Goal: Task Accomplishment & Management: Complete application form

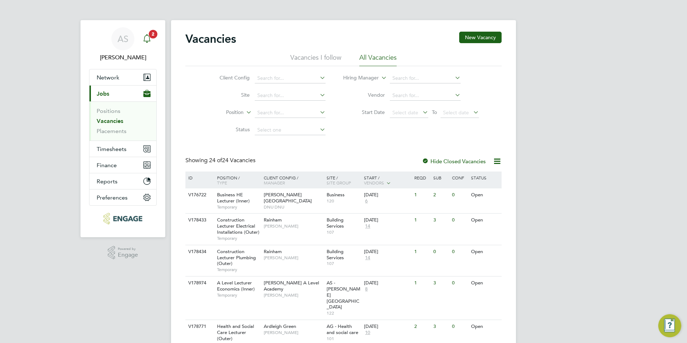
click at [151, 34] on span "2" at bounding box center [153, 34] width 9 height 9
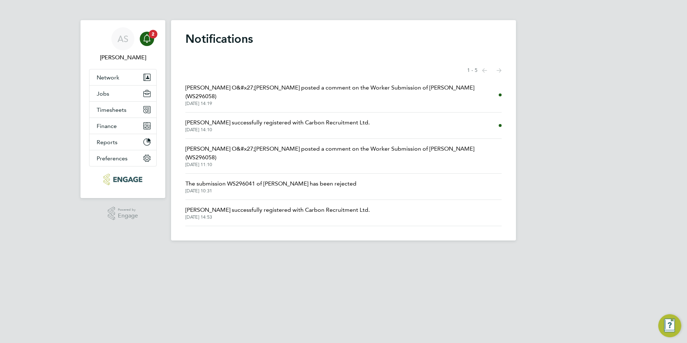
click at [316, 87] on span "Roslyn O&#x27;Garro posted a comment on the Worker Submission of Jenny Stanisla…" at bounding box center [342, 91] width 313 height 17
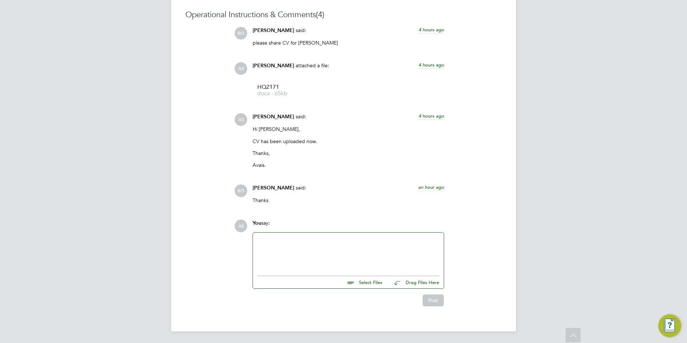
click at [275, 199] on p "Thanks" at bounding box center [349, 200] width 192 height 6
click at [290, 246] on div at bounding box center [348, 252] width 182 height 31
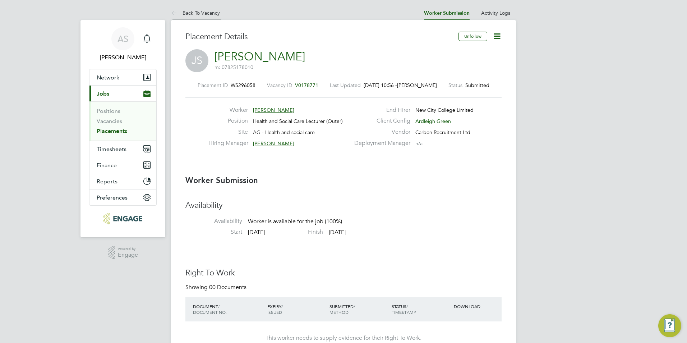
click at [198, 13] on link "Back To Vacancy" at bounding box center [195, 13] width 49 height 6
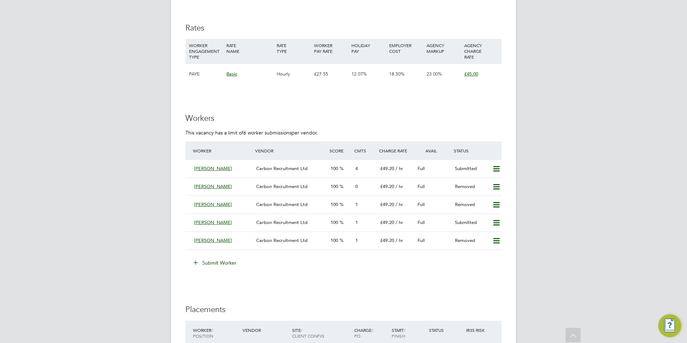
click at [201, 263] on button "Submit Worker" at bounding box center [215, 263] width 54 height 12
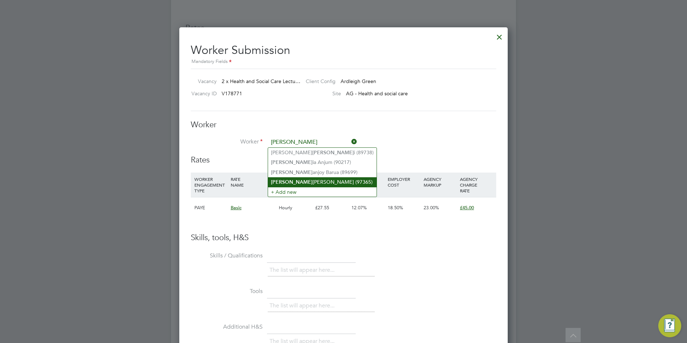
click at [334, 182] on li "Sam reen Akbar (97365)" at bounding box center [322, 182] width 109 height 10
type input "Samreen Akbar (97365)"
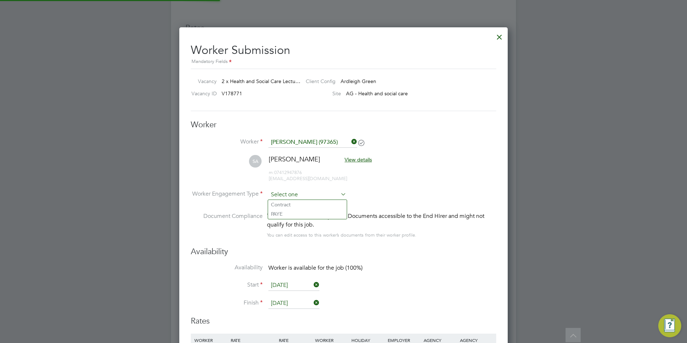
click at [305, 193] on input at bounding box center [308, 194] width 78 height 11
click at [324, 218] on div "This worker has no Compliance Documents accessible to the End Hirer and might n…" at bounding box center [381, 220] width 229 height 17
drag, startPoint x: 324, startPoint y: 218, endPoint x: 317, endPoint y: 197, distance: 22.3
click at [317, 197] on input at bounding box center [308, 194] width 78 height 11
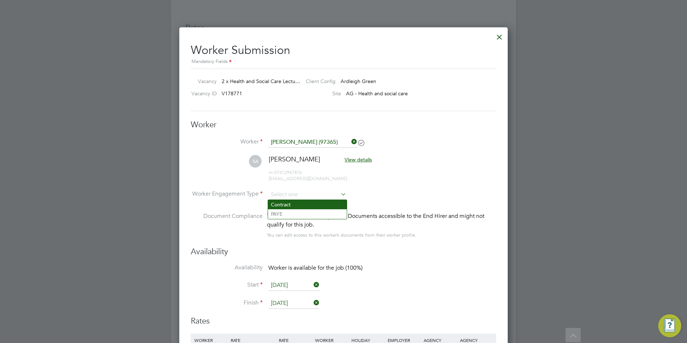
click at [307, 205] on li "Contract" at bounding box center [307, 204] width 79 height 9
type input "Contract"
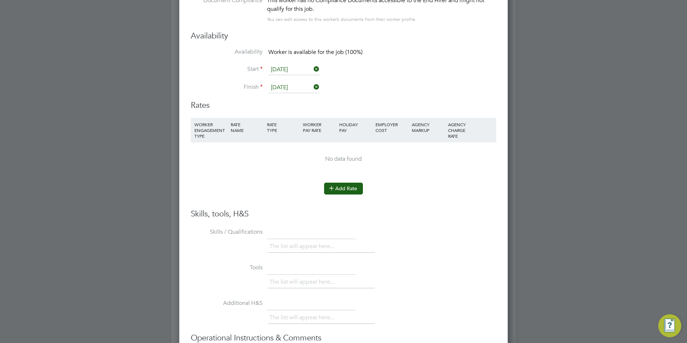
click at [334, 187] on icon at bounding box center [331, 187] width 5 height 5
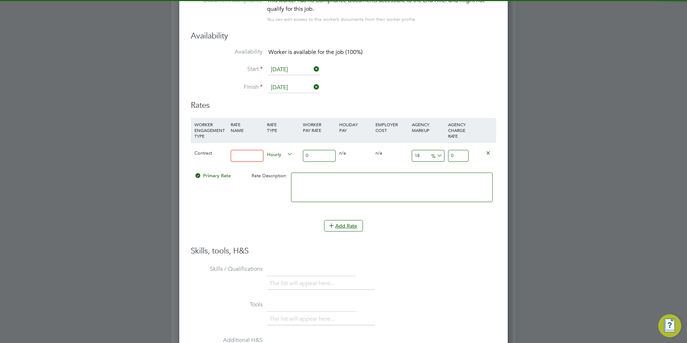
click at [255, 152] on input at bounding box center [247, 156] width 33 height 12
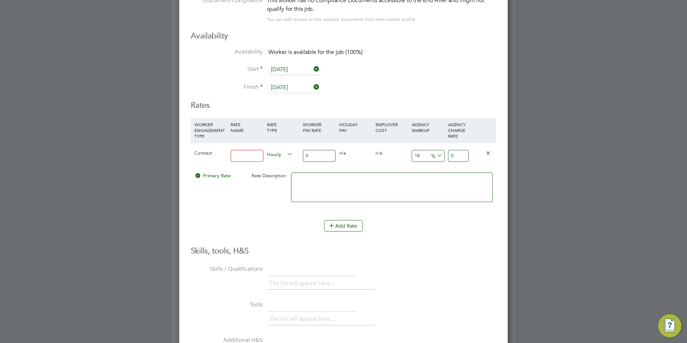
type input "BASIC"
click at [319, 156] on input "0" at bounding box center [319, 156] width 33 height 12
type input "4"
type input "4.72"
type input "40"
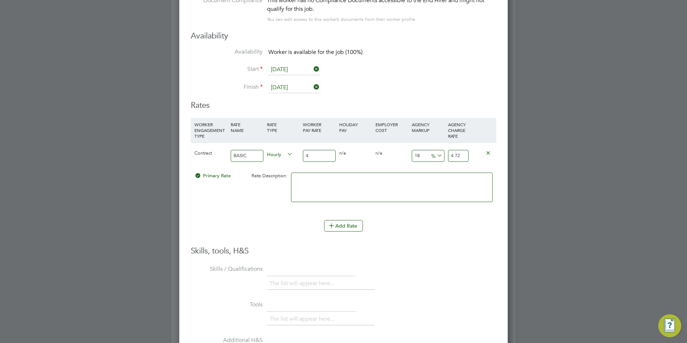
type input "47.2"
type input "40"
click at [421, 153] on input "18" at bounding box center [428, 156] width 33 height 12
type input "1"
type input "40.4"
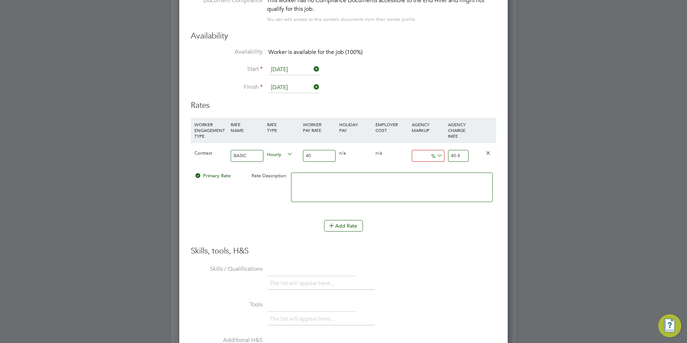
type input "2"
type input "40.8"
type input "23"
type input "49.2"
type input "23"
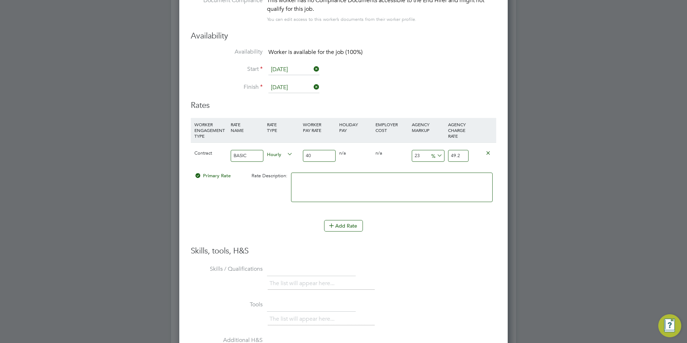
click at [452, 258] on div "Skills, tools, H&S Skills / Qualifications The list will appear here... Tools T…" at bounding box center [344, 343] width 306 height 194
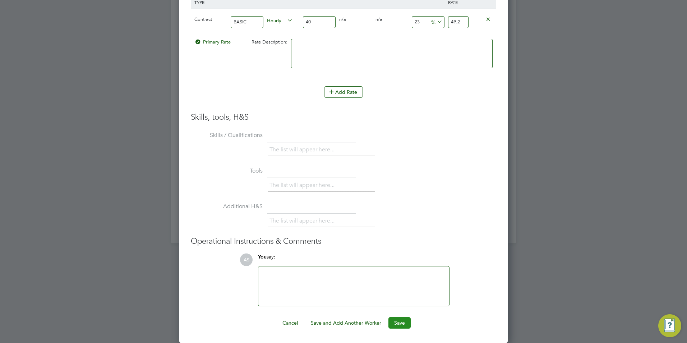
click at [399, 320] on button "Save" at bounding box center [400, 323] width 22 height 12
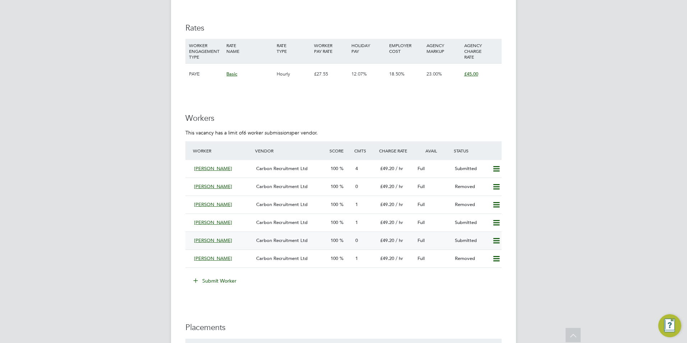
click at [232, 235] on div "[PERSON_NAME]" at bounding box center [222, 241] width 62 height 12
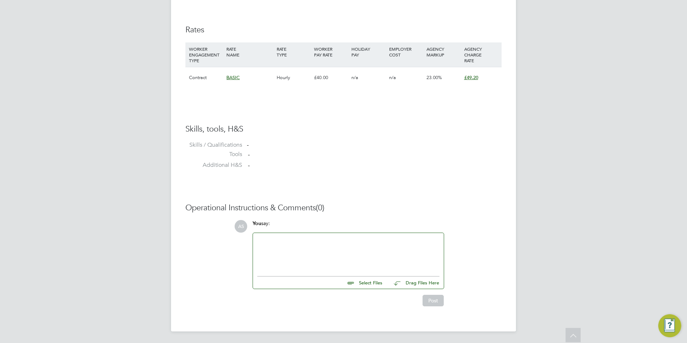
click at [372, 284] on input "file" at bounding box center [386, 281] width 108 height 10
type input "C:\fakepath\HQ97365.docx"
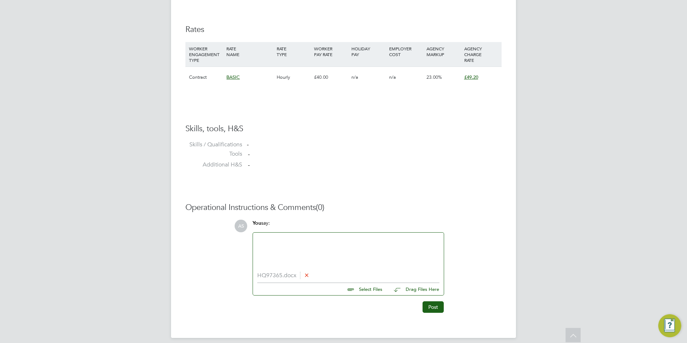
click at [281, 275] on li "HQ97365.docx" at bounding box center [348, 275] width 182 height 7
click at [427, 303] on button "Post" at bounding box center [433, 307] width 21 height 12
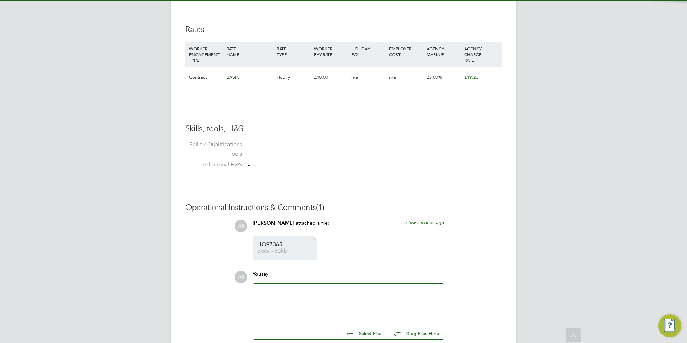
click at [273, 249] on span "docx - 63kb" at bounding box center [286, 250] width 58 height 5
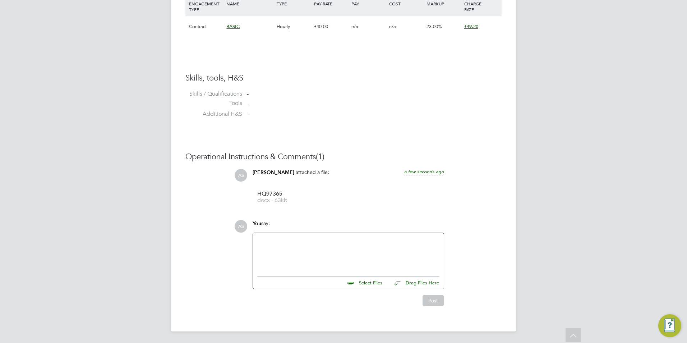
click at [322, 237] on div at bounding box center [348, 253] width 191 height 40
click at [320, 243] on div at bounding box center [348, 252] width 182 height 31
click at [317, 262] on div at bounding box center [348, 252] width 182 height 31
click at [298, 255] on div "Have reviewed anuy of the CVs?" at bounding box center [348, 253] width 182 height 6
click at [381, 254] on div "Have reviewed any of the CVs?" at bounding box center [348, 253] width 182 height 6
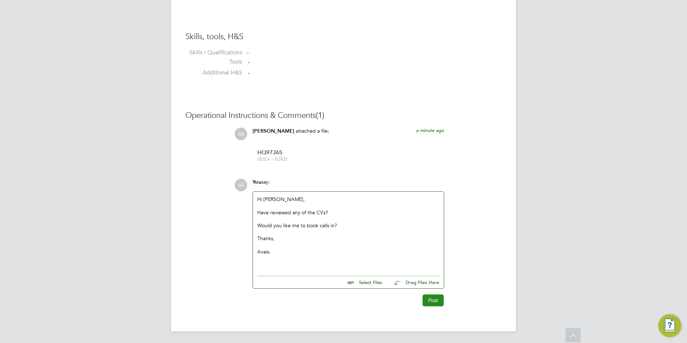
click at [439, 304] on button "Post" at bounding box center [433, 300] width 21 height 12
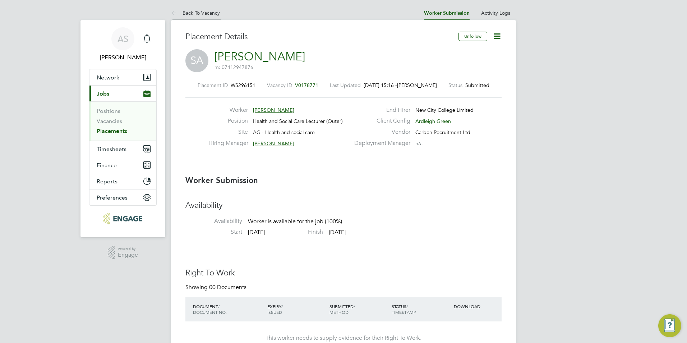
click at [178, 15] on icon at bounding box center [175, 13] width 9 height 9
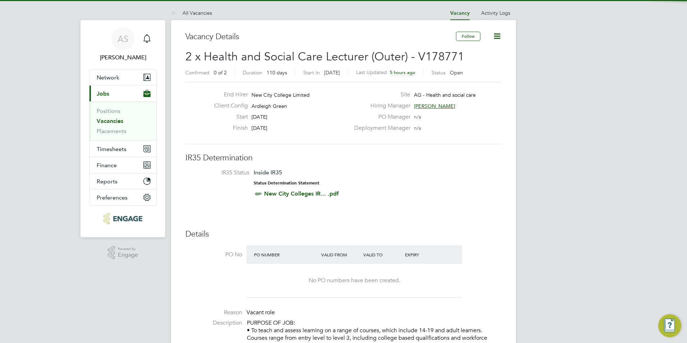
scroll to position [12, 63]
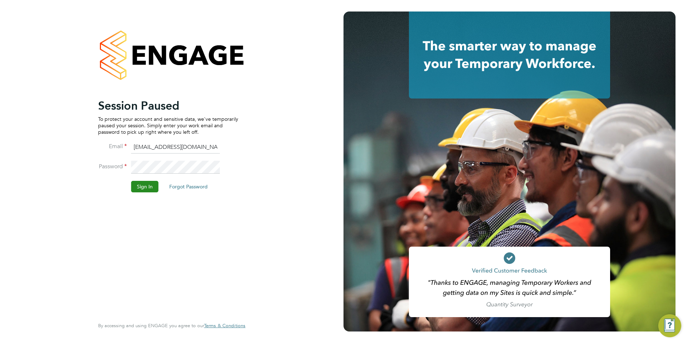
click at [145, 186] on button "Sign In" at bounding box center [144, 187] width 27 height 12
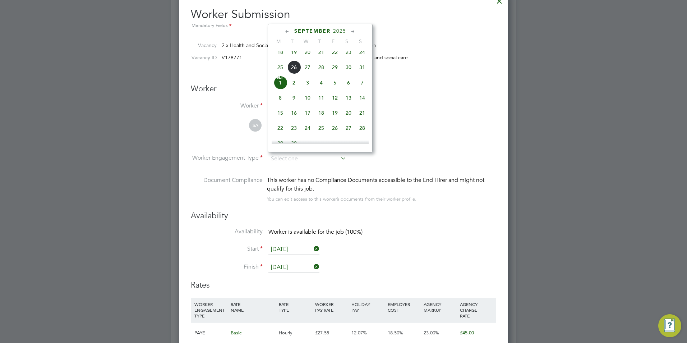
click at [220, 154] on label "Worker Engagement Type" at bounding box center [227, 158] width 72 height 8
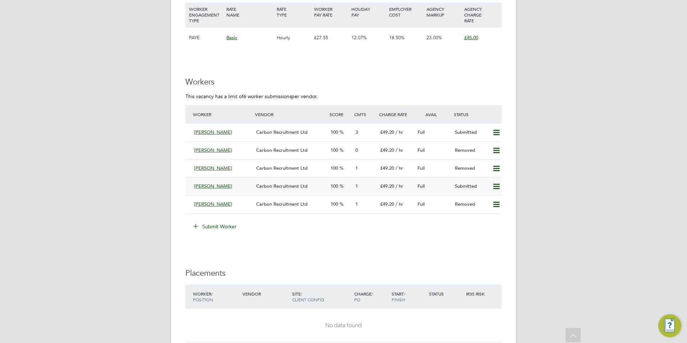
click at [231, 188] on div "[PERSON_NAME]" at bounding box center [222, 186] width 62 height 12
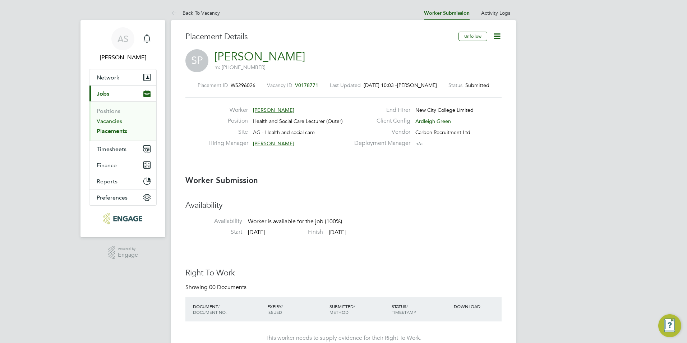
click at [111, 123] on link "Vacancies" at bounding box center [110, 121] width 26 height 7
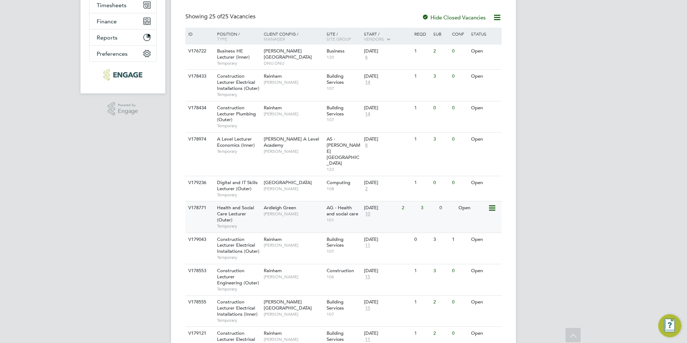
click at [289, 201] on div "Ardleigh Green Roslyn O'Garro" at bounding box center [293, 210] width 63 height 19
